Goal: Information Seeking & Learning: Learn about a topic

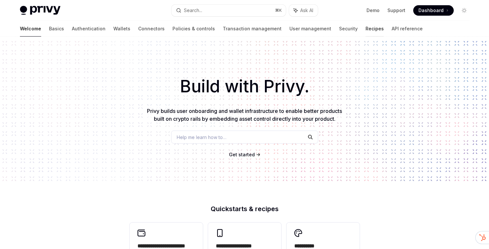
click at [365, 31] on link "Recipes" at bounding box center [374, 29] width 18 height 16
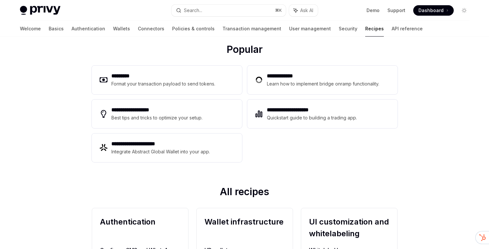
scroll to position [132, 0]
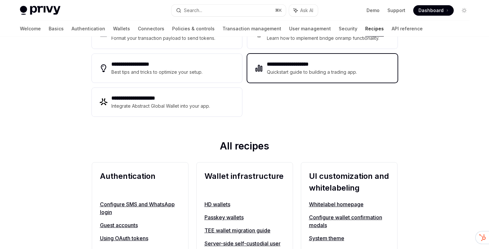
click at [281, 71] on div "Quickstart guide to building a trading app." at bounding box center [312, 72] width 90 height 8
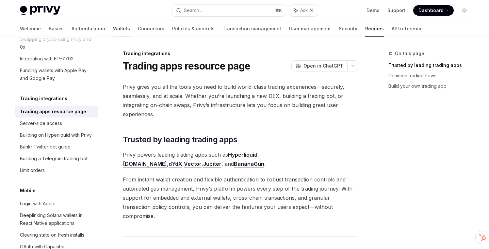
click at [113, 26] on link "Wallets" at bounding box center [121, 29] width 17 height 16
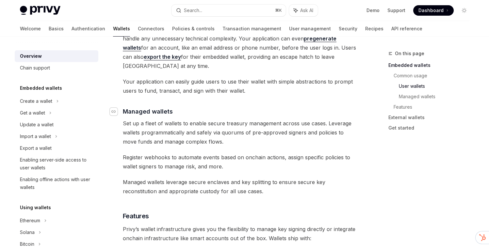
click at [115, 108] on div "Navigate to header" at bounding box center [114, 112] width 8 height 8
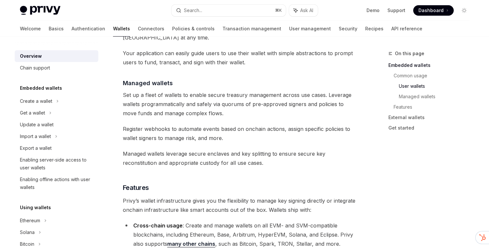
scroll to position [594, 0]
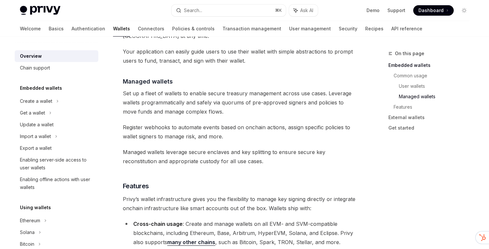
type textarea "*"
